Goal: Information Seeking & Learning: Learn about a topic

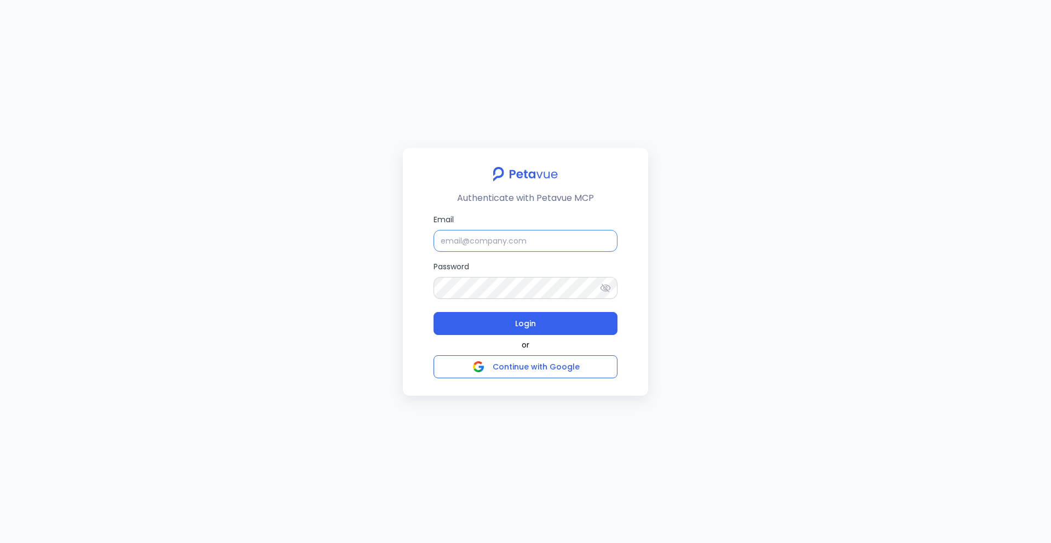
type input "[EMAIL_ADDRESS][DOMAIN_NAME]"
click at [539, 232] on input "[EMAIL_ADDRESS][DOMAIN_NAME]" at bounding box center [526, 241] width 184 height 22
click at [534, 320] on span "Login" at bounding box center [525, 323] width 21 height 15
click at [596, 235] on input "support+turingvuestag@petavue.com" at bounding box center [526, 241] width 184 height 22
type input "rachel+kd@petavue.com"
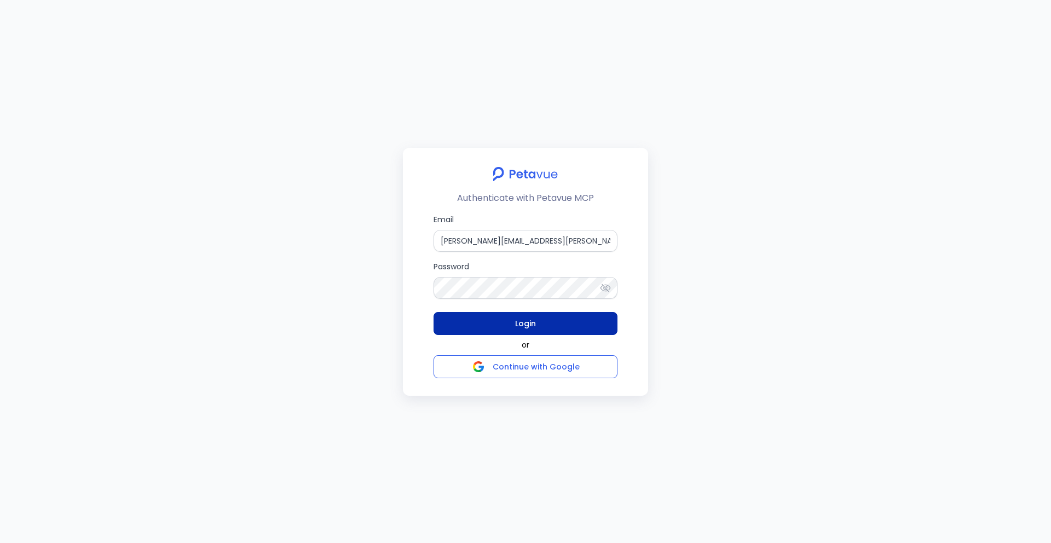
click at [566, 327] on button "Login" at bounding box center [526, 323] width 184 height 23
click at [532, 238] on input "rachel+kd@petavue.com" at bounding box center [526, 241] width 184 height 22
type input "[EMAIL_ADDRESS][DOMAIN_NAME]"
click at [569, 327] on button "Login" at bounding box center [526, 323] width 184 height 23
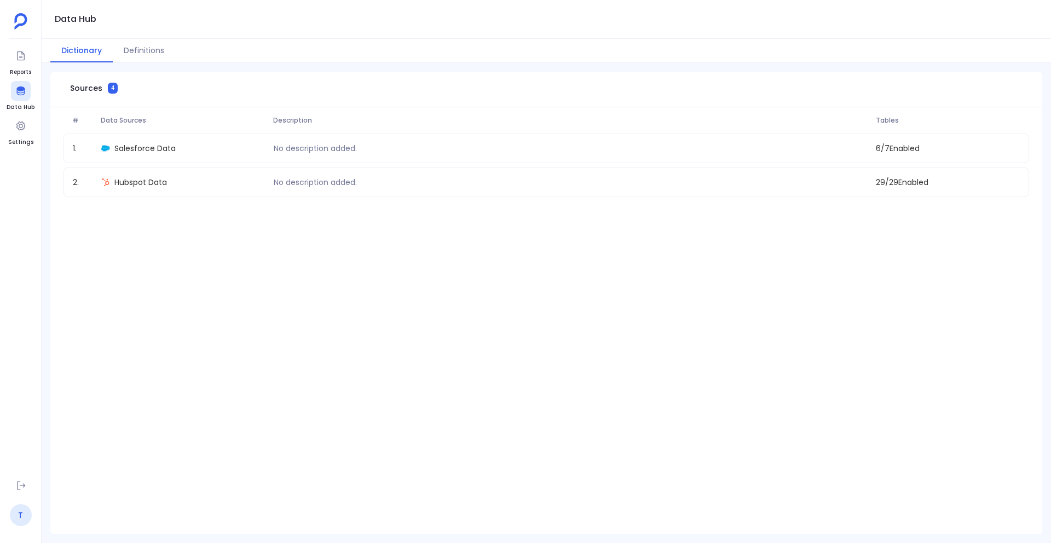
click at [20, 515] on link "T" at bounding box center [21, 515] width 22 height 22
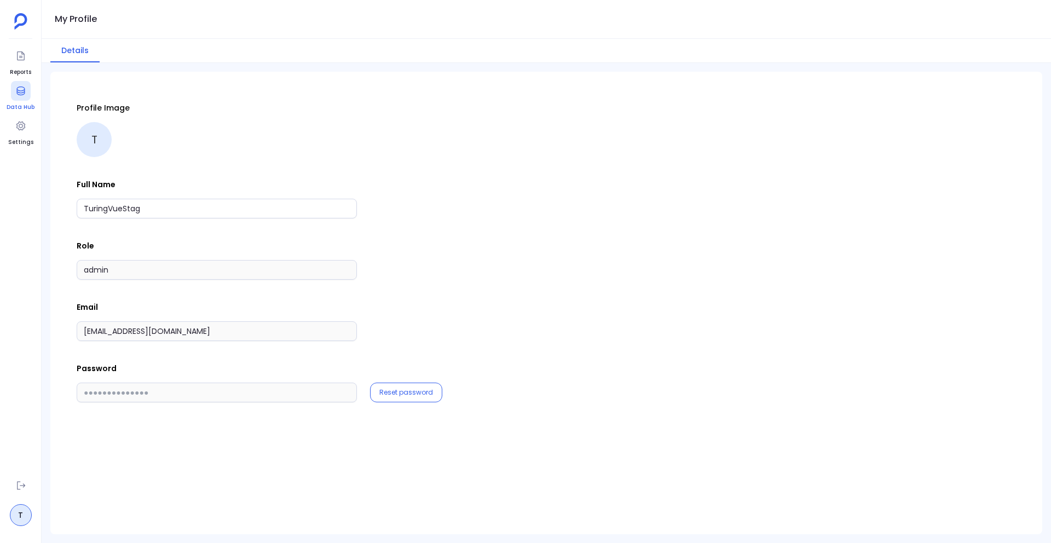
click at [24, 99] on div at bounding box center [21, 91] width 20 height 20
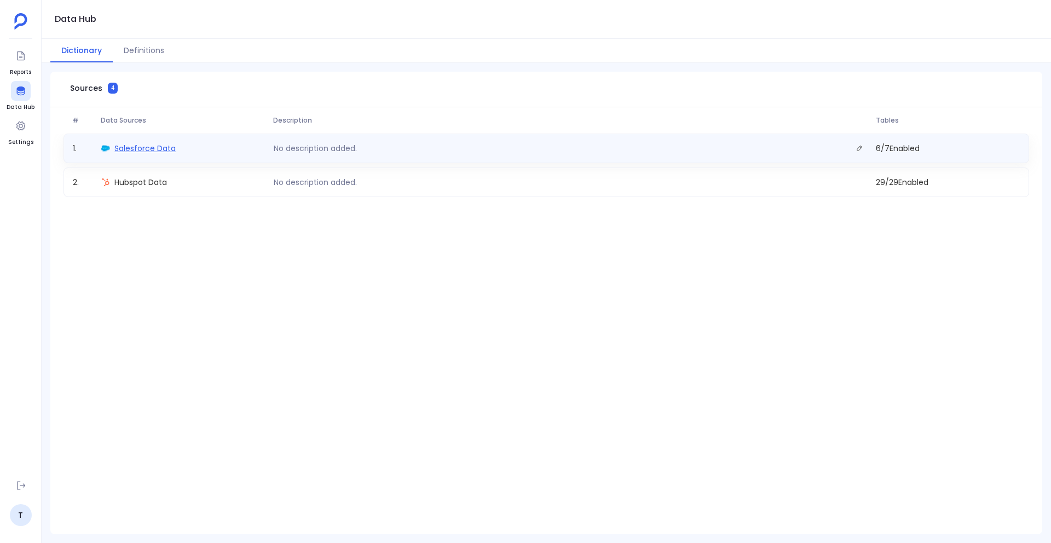
click at [154, 151] on span "Salesforce Data" at bounding box center [144, 148] width 61 height 11
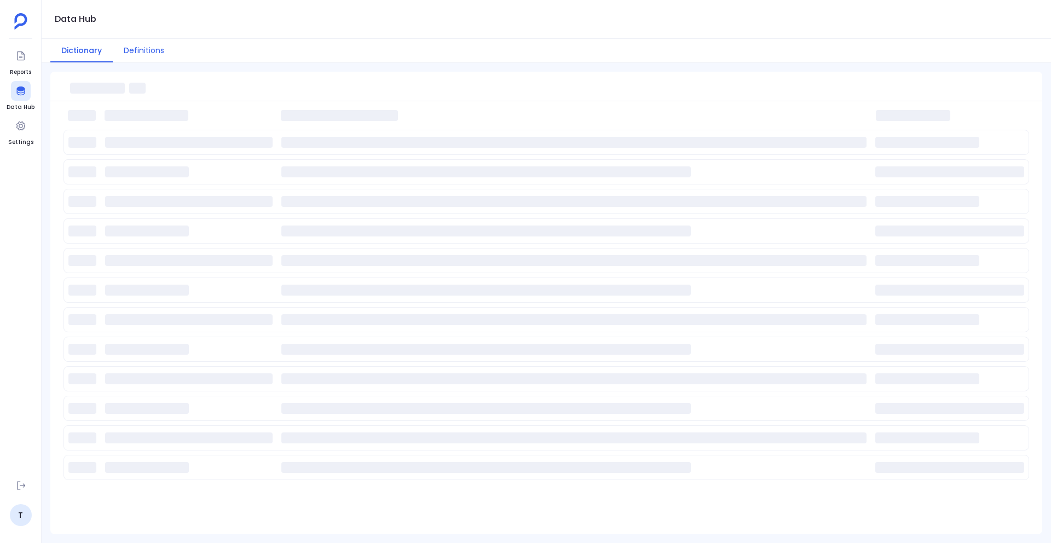
click at [139, 50] on button "Definitions" at bounding box center [144, 51] width 62 height 24
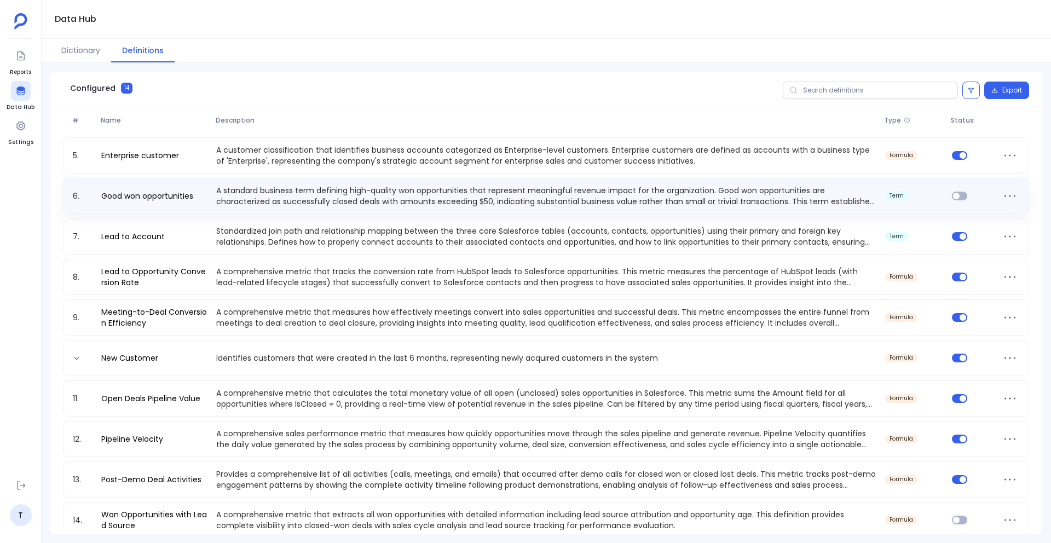
scroll to position [171, 0]
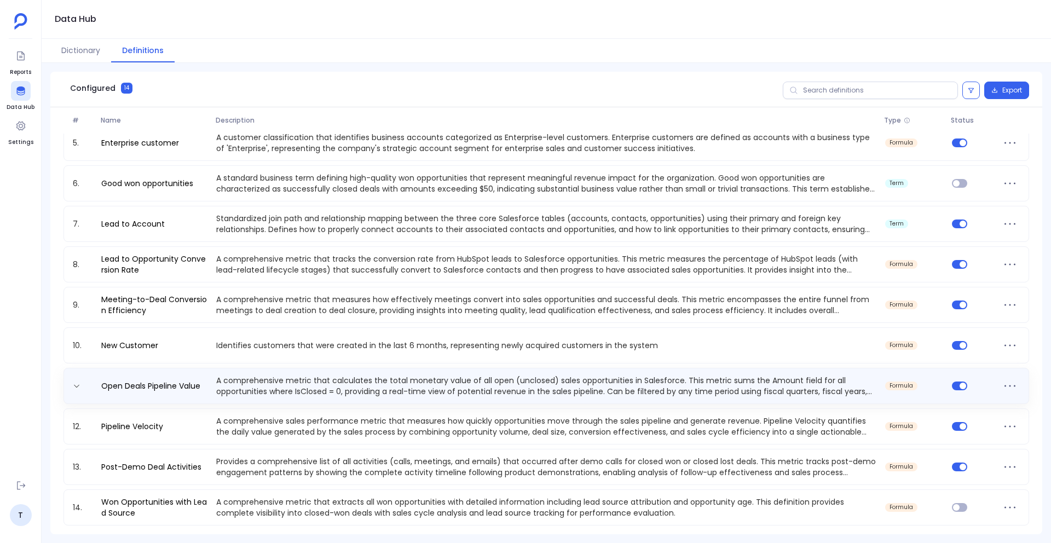
click at [295, 388] on p "A comprehensive metric that calculates the total monetary value of all open (un…" at bounding box center [546, 386] width 669 height 22
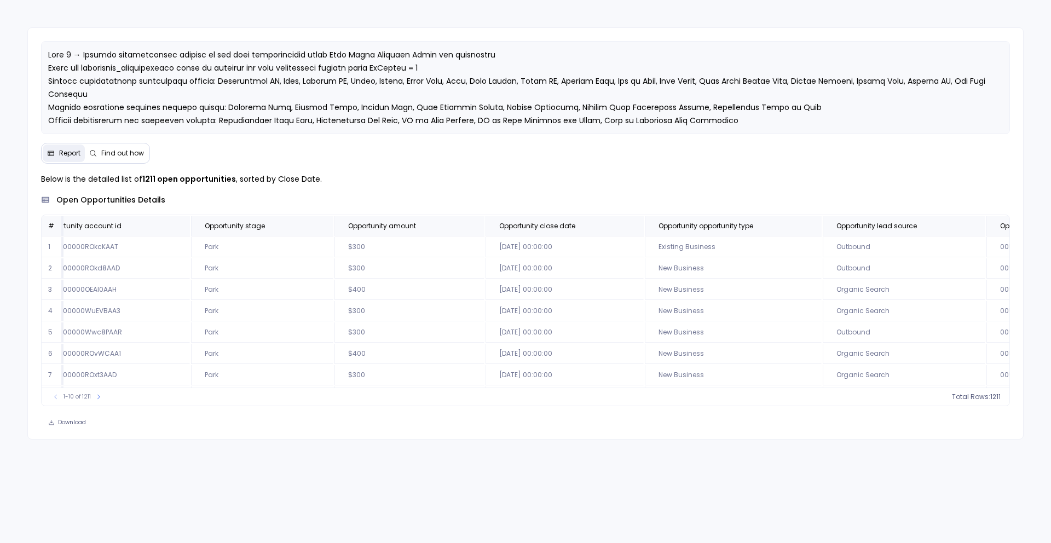
scroll to position [0, 412]
click at [359, 229] on span "Opportunity amount" at bounding box center [397, 226] width 116 height 9
click at [985, 396] on span "778" at bounding box center [982, 397] width 12 height 9
click at [844, 222] on span "Opportunity lead source" at bounding box center [877, 226] width 80 height 9
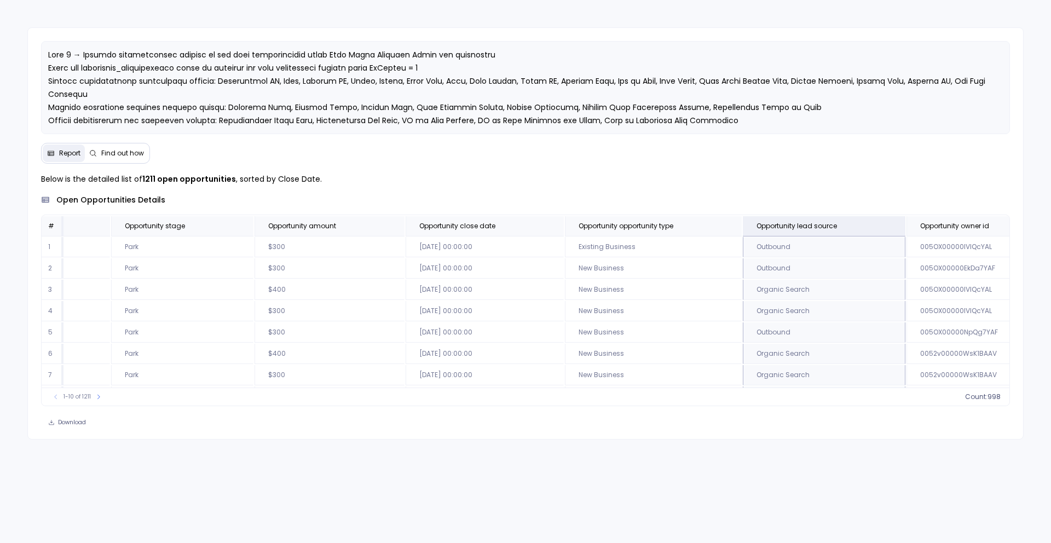
scroll to position [0, 472]
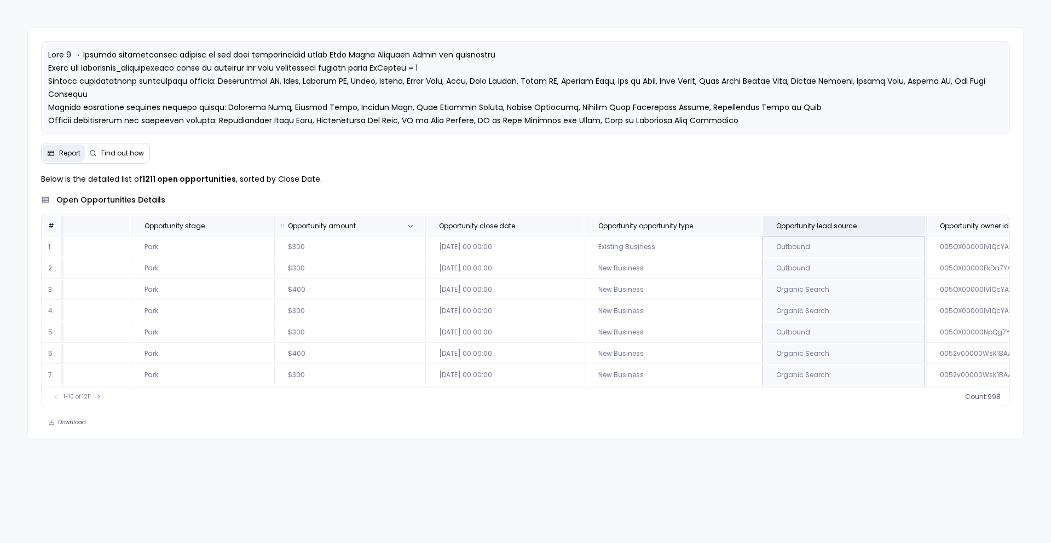
click at [313, 222] on span "Opportunity amount" at bounding box center [337, 226] width 116 height 9
click at [148, 229] on span "Opportunity stage" at bounding box center [190, 226] width 108 height 9
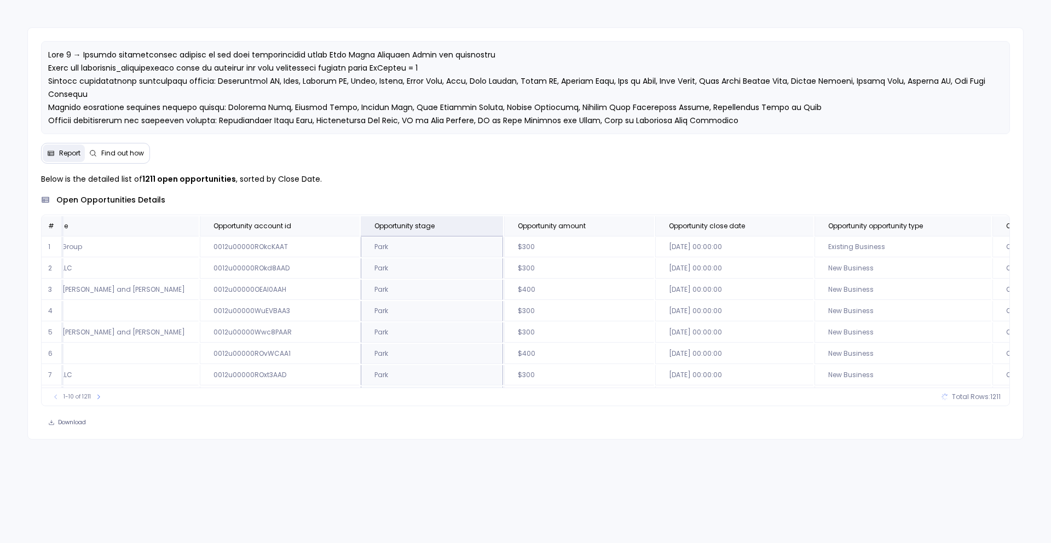
scroll to position [66, 242]
click at [100, 396] on icon at bounding box center [98, 397] width 7 height 7
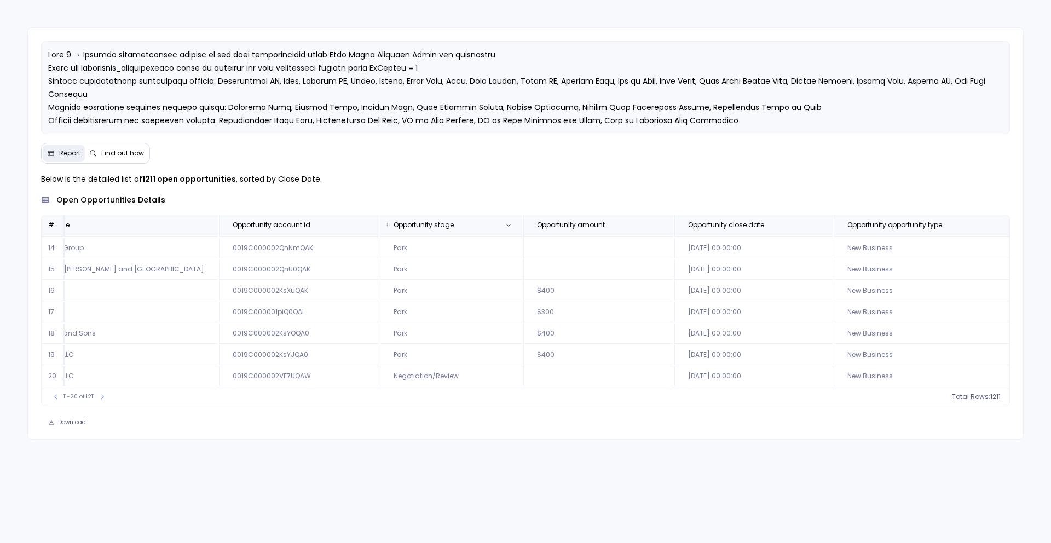
click at [417, 222] on span "Opportunity stage" at bounding box center [450, 225] width 130 height 9
click at [506, 225] on icon at bounding box center [508, 225] width 4 height 3
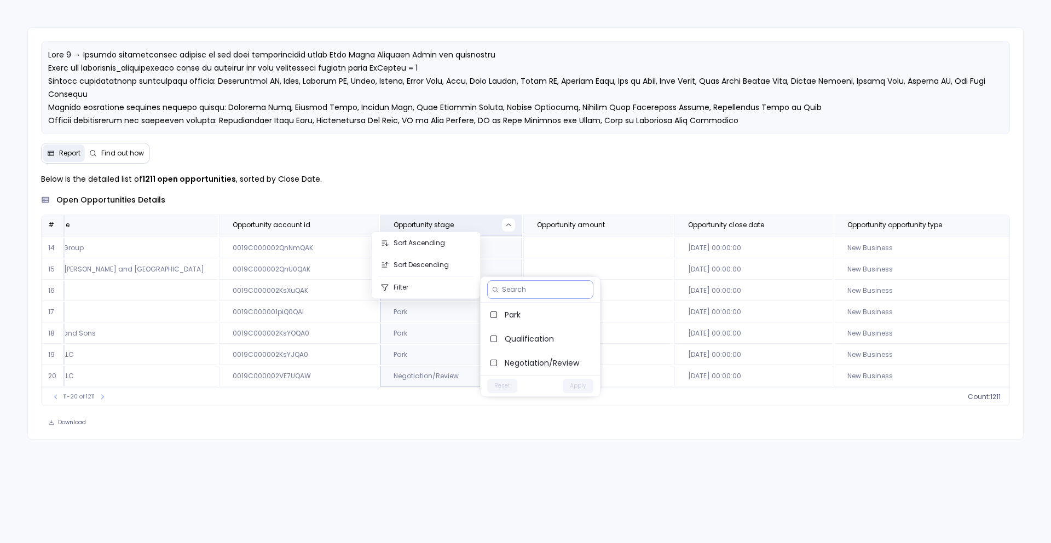
click at [520, 296] on div at bounding box center [540, 289] width 106 height 19
click at [520, 290] on input at bounding box center [545, 289] width 87 height 9
type input "quali"
click at [521, 333] on span "Qualified" at bounding box center [548, 338] width 87 height 11
click at [581, 362] on button "Apply" at bounding box center [578, 362] width 31 height 14
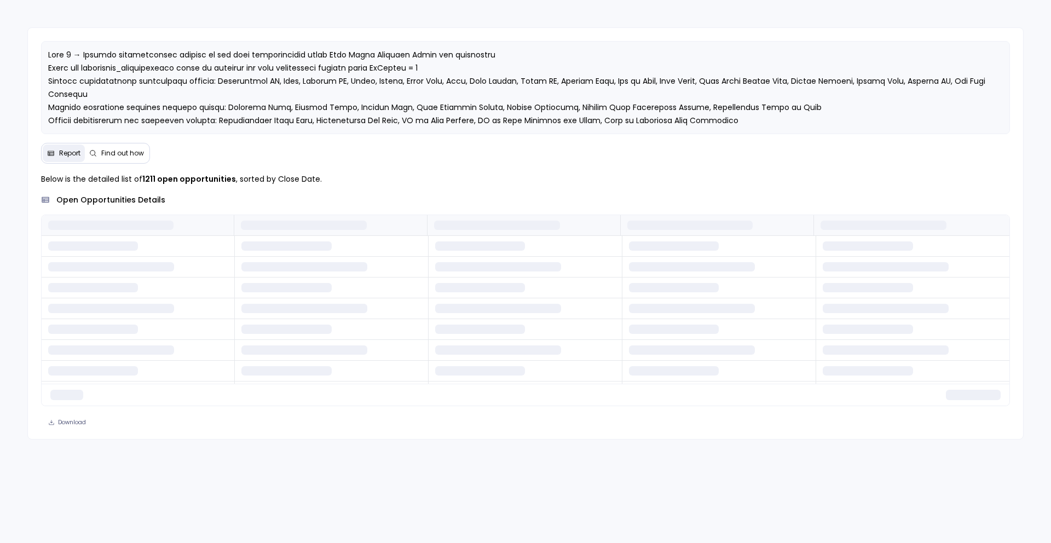
scroll to position [0, 0]
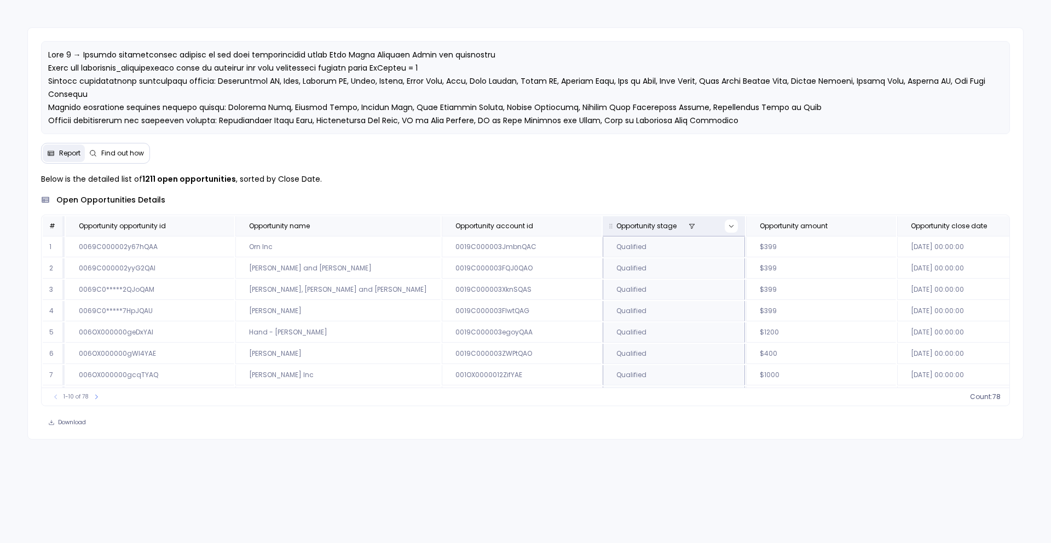
click at [725, 230] on button at bounding box center [731, 226] width 13 height 13
click at [758, 316] on span "Qualified" at bounding box center [788, 315] width 87 height 11
click at [810, 335] on button "Apply" at bounding box center [818, 339] width 31 height 14
click at [101, 397] on button at bounding box center [98, 396] width 11 height 11
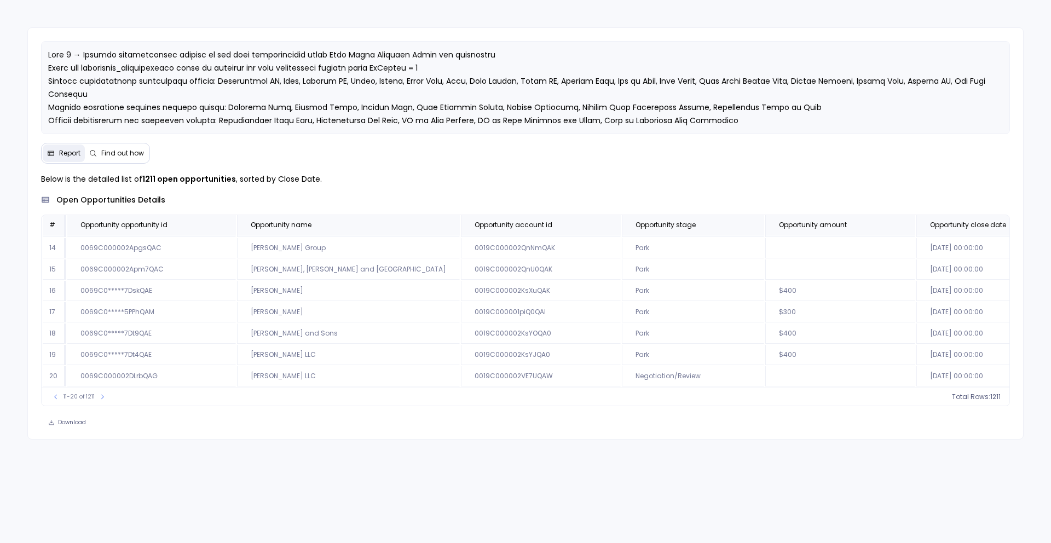
scroll to position [64, 0]
click at [58, 400] on button at bounding box center [55, 396] width 11 height 11
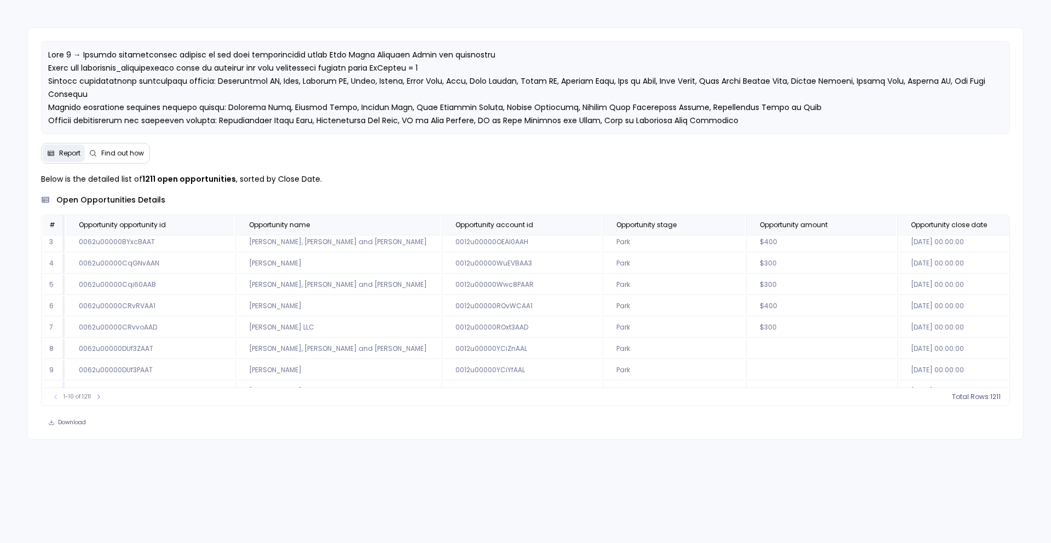
scroll to position [66, 0]
click at [97, 399] on icon at bounding box center [98, 397] width 7 height 7
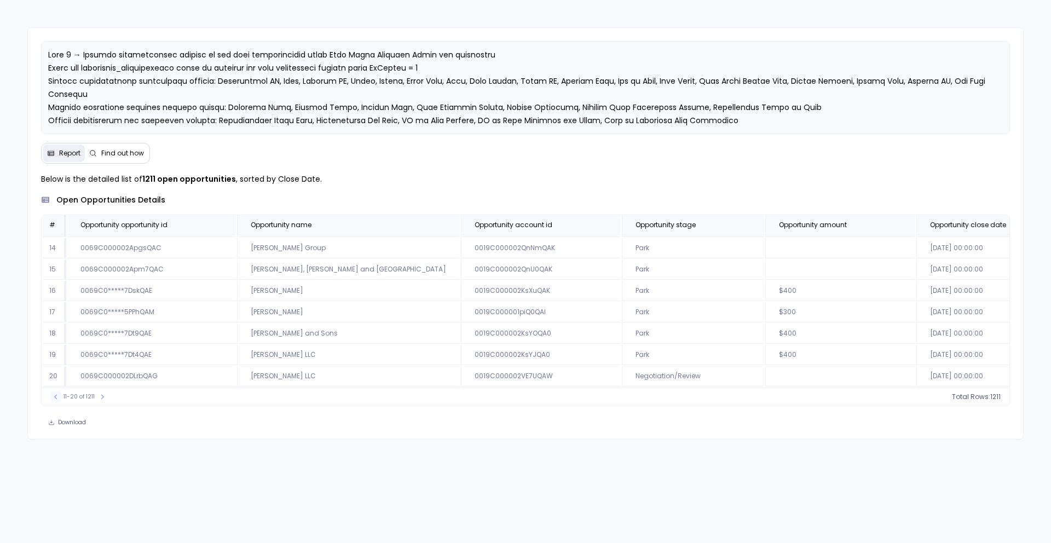
click at [53, 400] on icon at bounding box center [56, 397] width 7 height 7
